Goal: Information Seeking & Learning: Learn about a topic

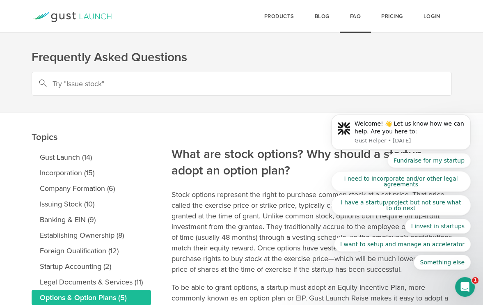
drag, startPoint x: 485, startPoint y: 94, endPoint x: 117, endPoint y: 36, distance: 372.0
click at [321, 14] on link "Blog" at bounding box center [321, 16] width 35 height 33
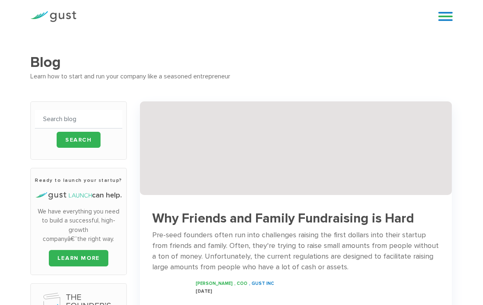
click at [321, 14] on div "Start your Journey Accelerate your Progress Raise Capital Get Incorporated" at bounding box center [253, 16] width 343 height 12
